Goal: Book appointment/travel/reservation

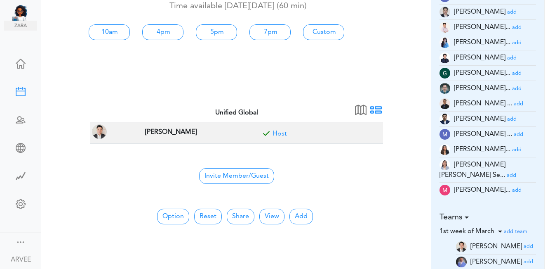
scroll to position [112, 0]
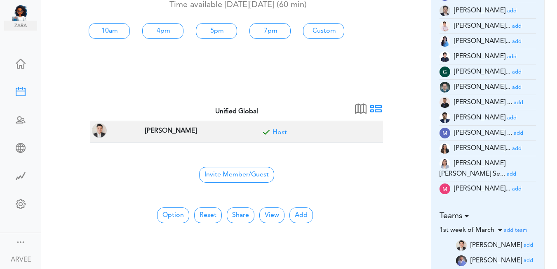
click at [512, 41] on small "add" at bounding box center [516, 41] width 9 height 5
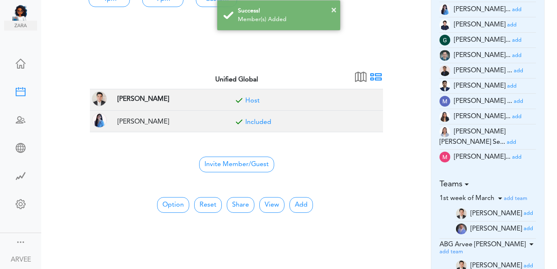
scroll to position [148, 0]
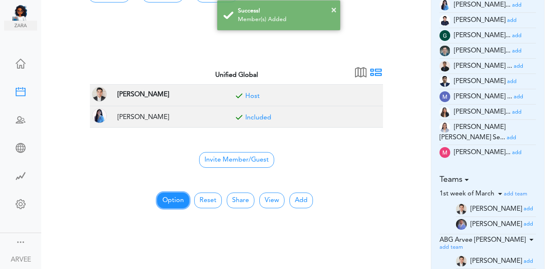
click at [180, 198] on button "Option" at bounding box center [173, 200] width 32 height 16
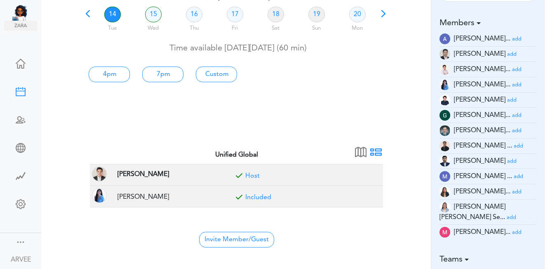
scroll to position [0, 0]
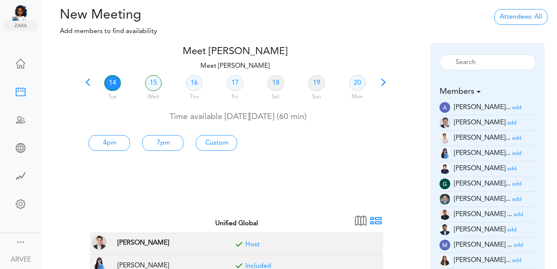
click at [557, 8] on div "Attendees: All All Back to Back Anyone Anyone + Host" at bounding box center [471, 24] width 172 height 35
click at [87, 83] on span at bounding box center [88, 85] width 12 height 12
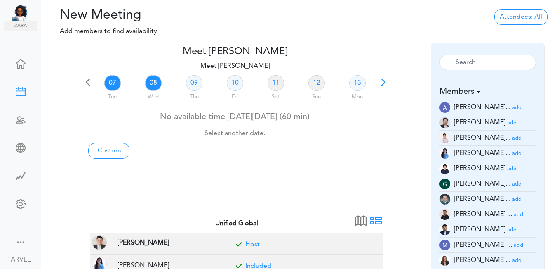
click at [154, 83] on link "08" at bounding box center [153, 83] width 17 height 16
click at [110, 151] on link "Custom" at bounding box center [108, 151] width 41 height 16
type input "Meet ARVEE FLORES"
type input "https://us02web.zoom.us/j/9174257685?pwd=VUE3Y2Fpem5ORktDVUZkeE9Yc01vZz09"
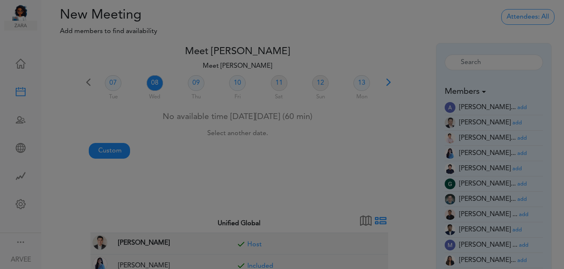
click at [110, 151] on div at bounding box center [282, 134] width 564 height 269
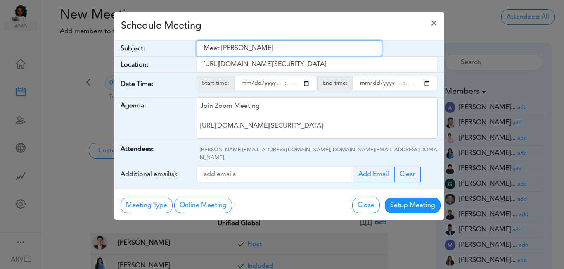
click at [204, 45] on input "Meet ARVEE FLORES" at bounding box center [288, 48] width 185 height 16
drag, startPoint x: 204, startPoint y: 45, endPoint x: 267, endPoint y: 53, distance: 63.2
click at [267, 53] on input "Meet ARVEE FLORES" at bounding box center [288, 48] width 185 height 16
paste input "[Client Call] Sachin Saswade - 2024 Tax Return Results"
type input "[Client Call] Sachin Saswade - 2024 Tax Return Results"
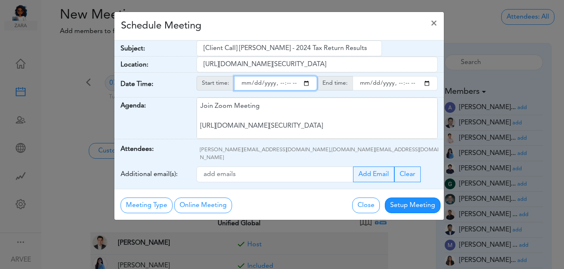
click at [306, 82] on input "starttime" at bounding box center [275, 83] width 83 height 14
click at [277, 83] on input "starttime" at bounding box center [275, 83] width 83 height 14
type input "2025-10-08T20:04"
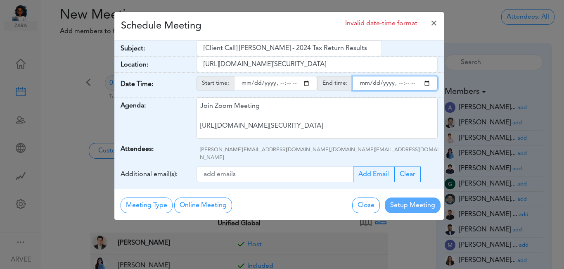
click at [427, 85] on input "endtime" at bounding box center [394, 83] width 85 height 14
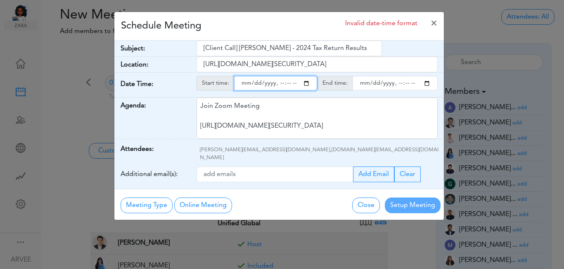
click at [397, 84] on input "endtime" at bounding box center [394, 83] width 85 height 14
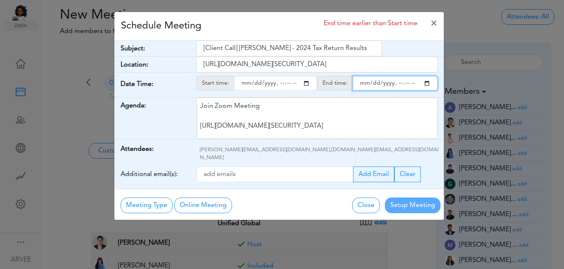
click at [397, 83] on input "endtime" at bounding box center [394, 83] width 85 height 14
type input "2025-10-08T21:04"
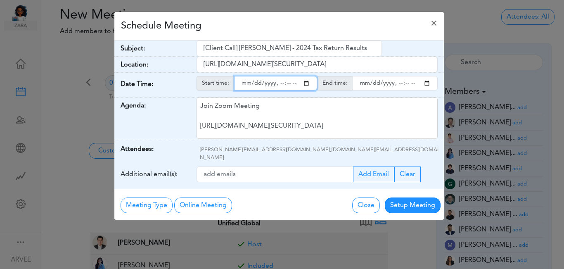
click at [287, 83] on input "starttime" at bounding box center [275, 83] width 83 height 14
type input "2025-10-08T20:00"
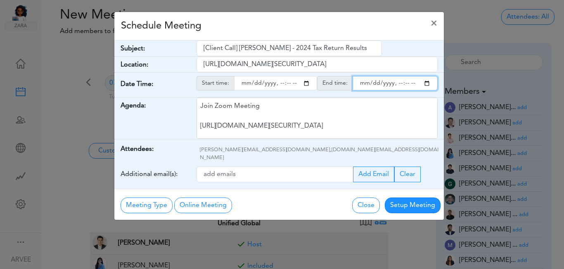
click at [405, 83] on input "endtime" at bounding box center [394, 83] width 85 height 14
type input "2025-10-08T21:00"
click at [252, 28] on div "Schedule Meeting ×" at bounding box center [278, 26] width 329 height 28
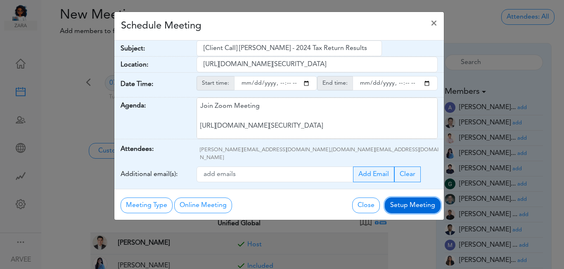
click at [418, 197] on button "Setup Meeting" at bounding box center [413, 205] width 56 height 16
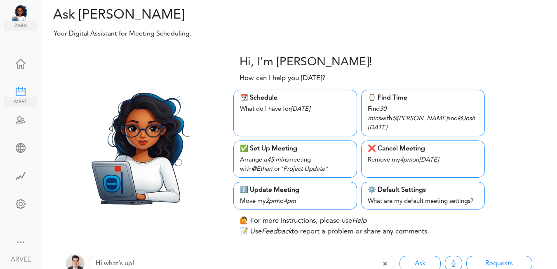
click at [18, 91] on div at bounding box center [20, 91] width 33 height 8
